Goal: Navigation & Orientation: Find specific page/section

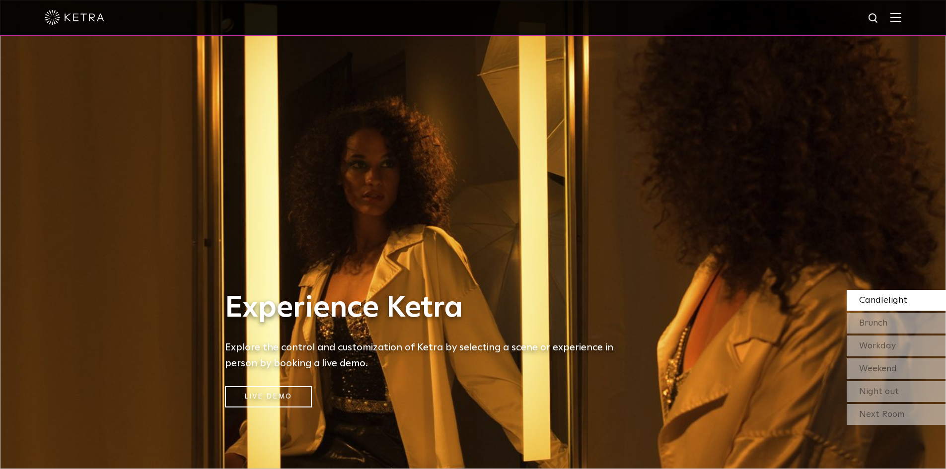
click at [88, 23] on img at bounding box center [75, 17] width 60 height 15
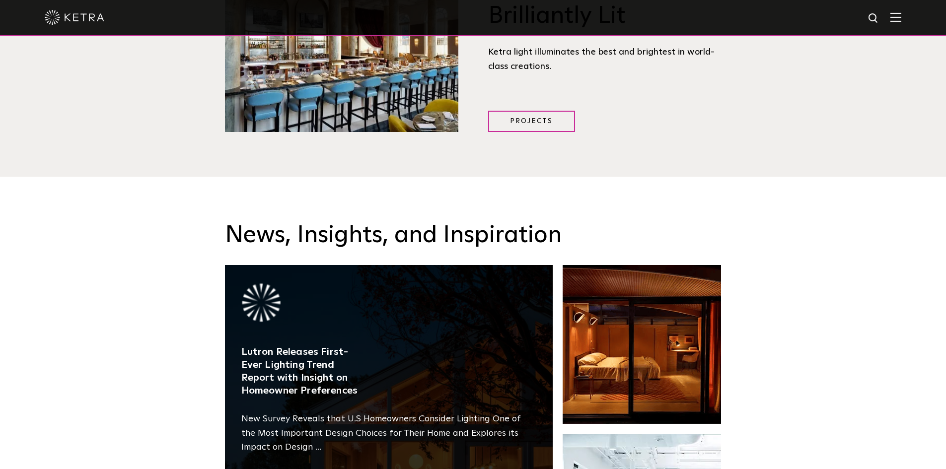
scroll to position [1589, 0]
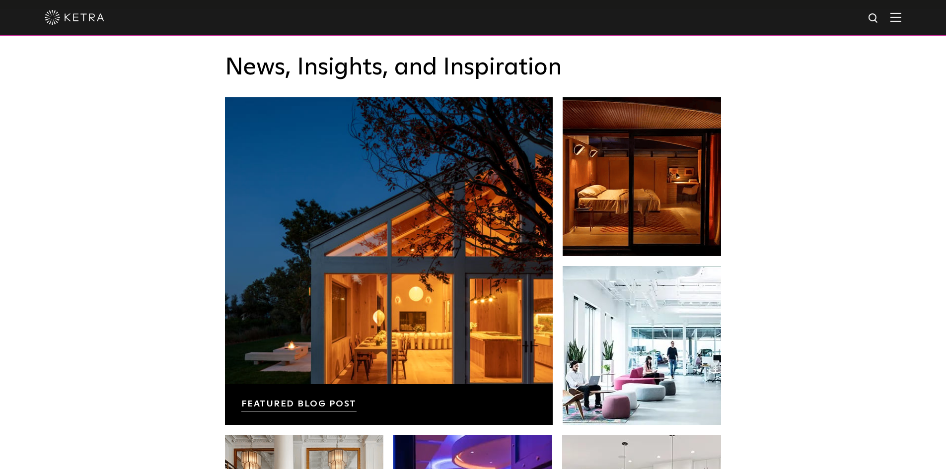
click at [901, 18] on img at bounding box center [895, 16] width 11 height 9
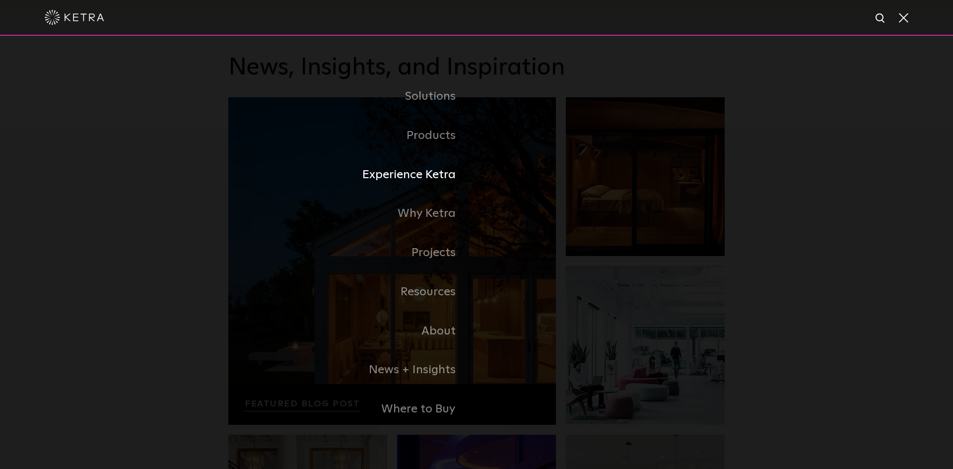
click at [424, 177] on link "Experience Ketra" at bounding box center [352, 174] width 248 height 39
